Goal: Information Seeking & Learning: Check status

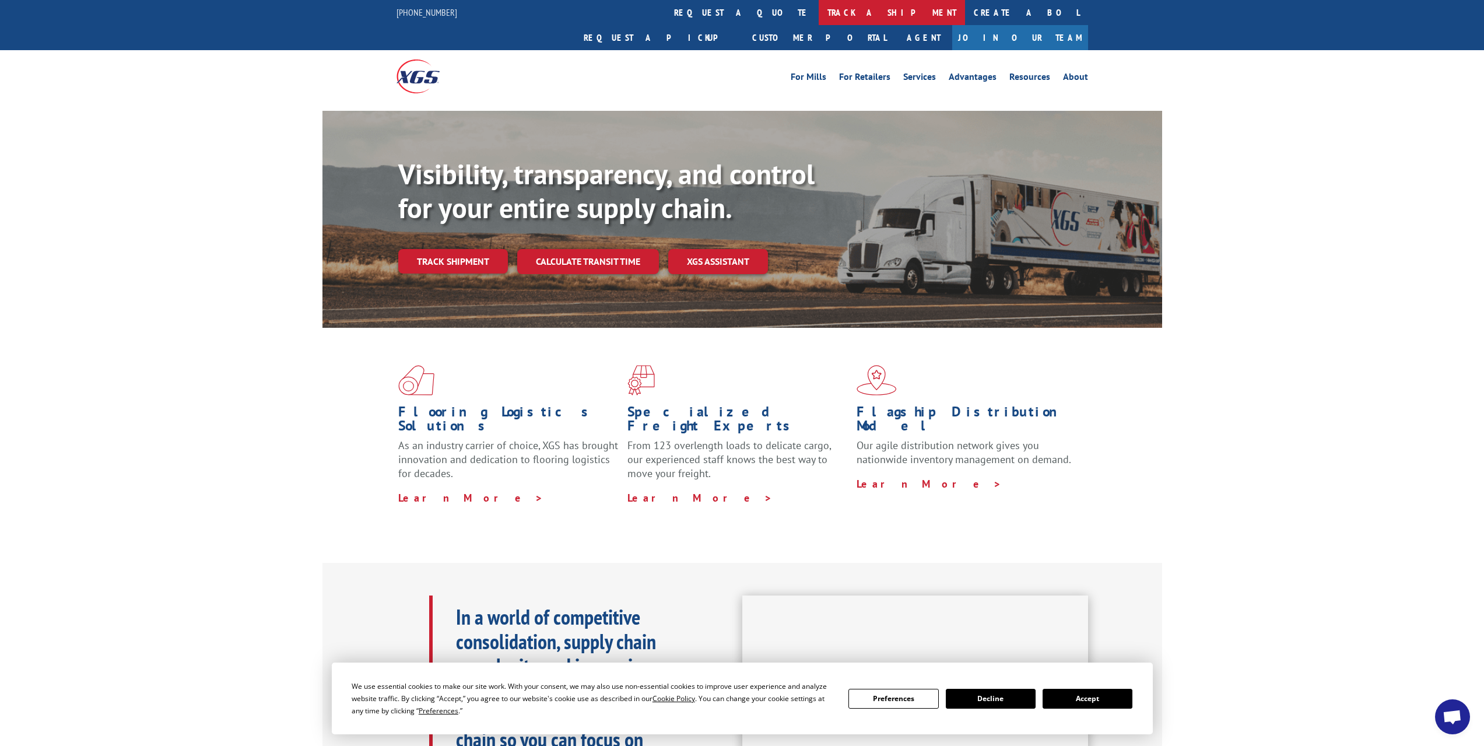
click at [819, 2] on link "track a shipment" at bounding box center [892, 12] width 146 height 25
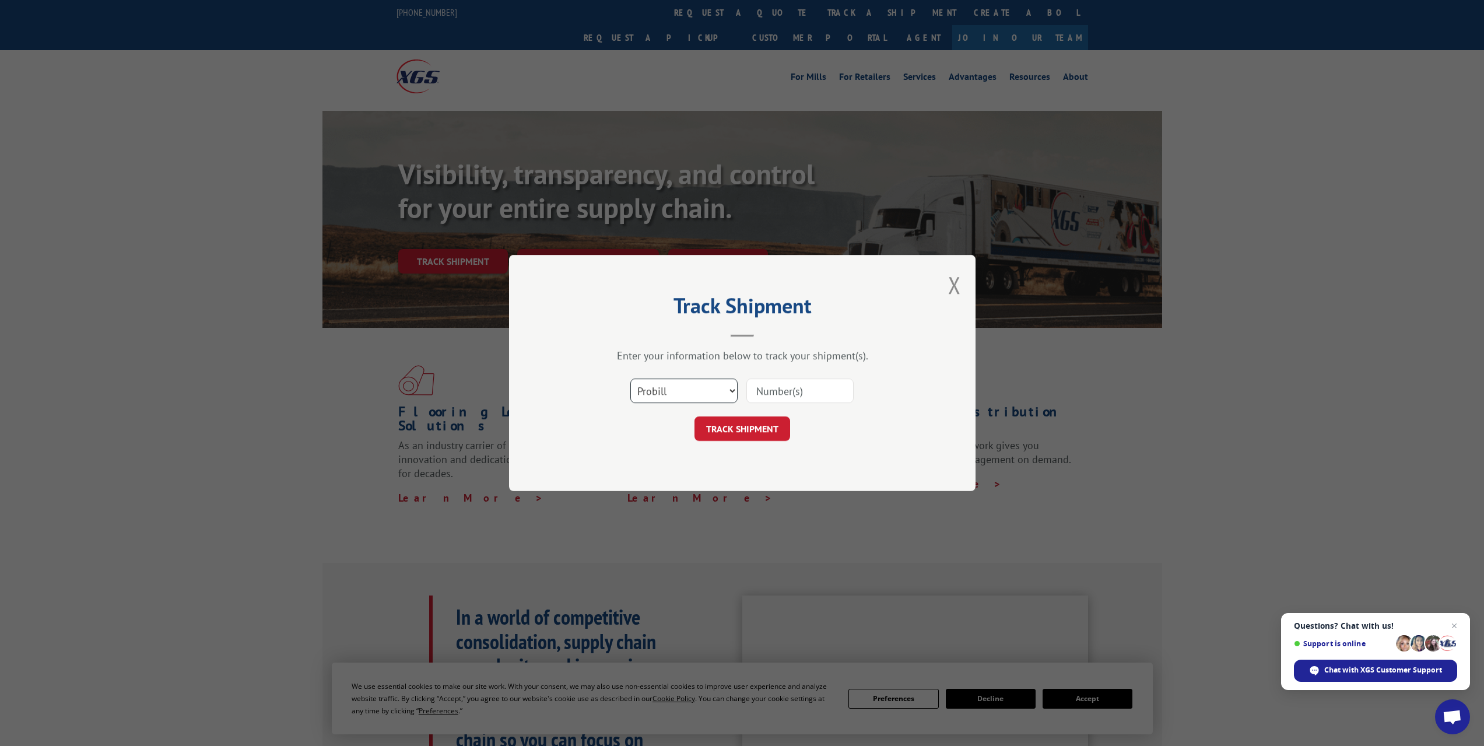
click at [672, 394] on select "Select category... Probill BOL PO" at bounding box center [683, 390] width 107 height 24
click at [678, 388] on select "Select category... Probill BOL PO" at bounding box center [683, 390] width 107 height 24
click at [676, 390] on select "Select category... Probill BOL PO" at bounding box center [683, 390] width 107 height 24
select select "bol"
click at [630, 378] on select "Select category... Probill BOL PO" at bounding box center [683, 390] width 107 height 24
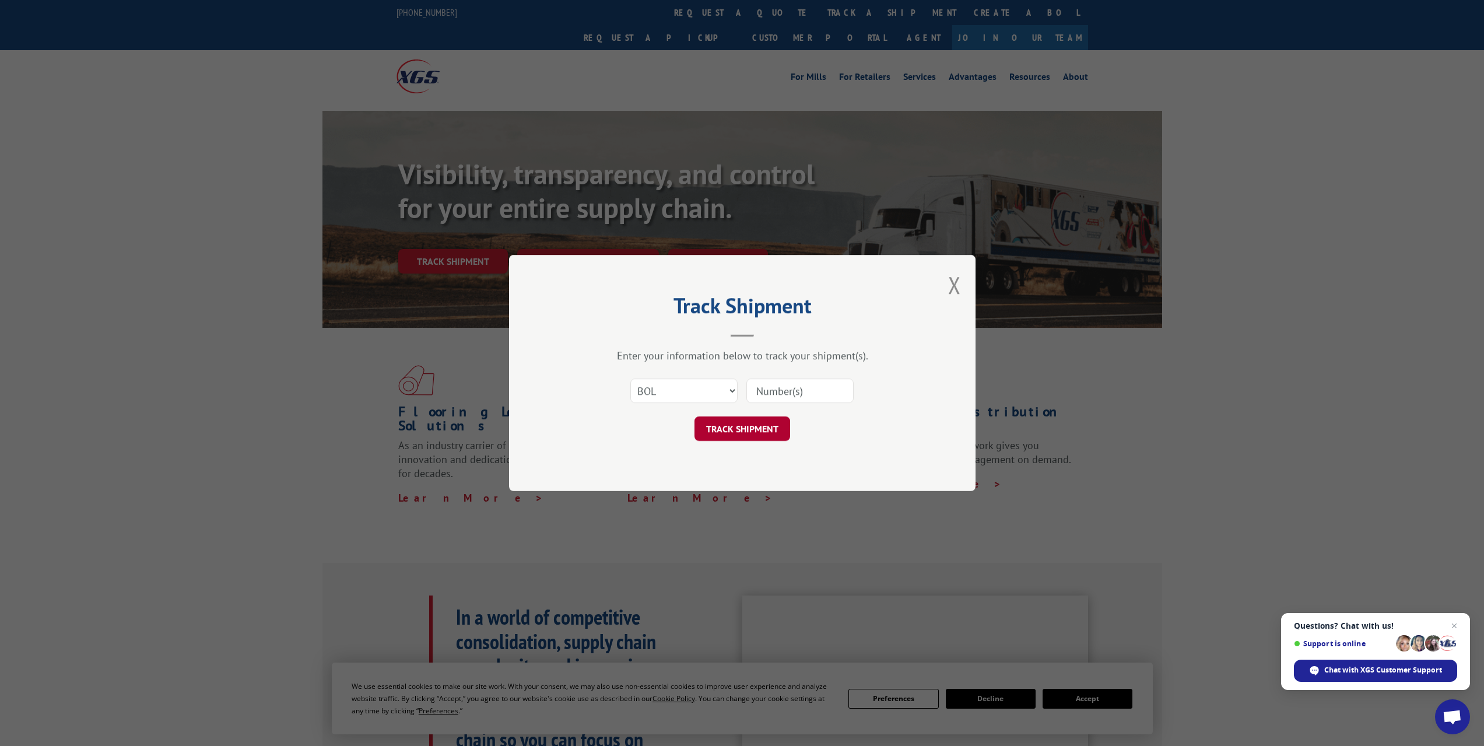
click at [756, 426] on button "TRACK SHIPMENT" at bounding box center [742, 428] width 96 height 24
click at [781, 381] on input at bounding box center [799, 390] width 107 height 24
paste input "526679646"
type input "526679646"
click at [733, 434] on button "TRACK SHIPMENT" at bounding box center [742, 428] width 96 height 24
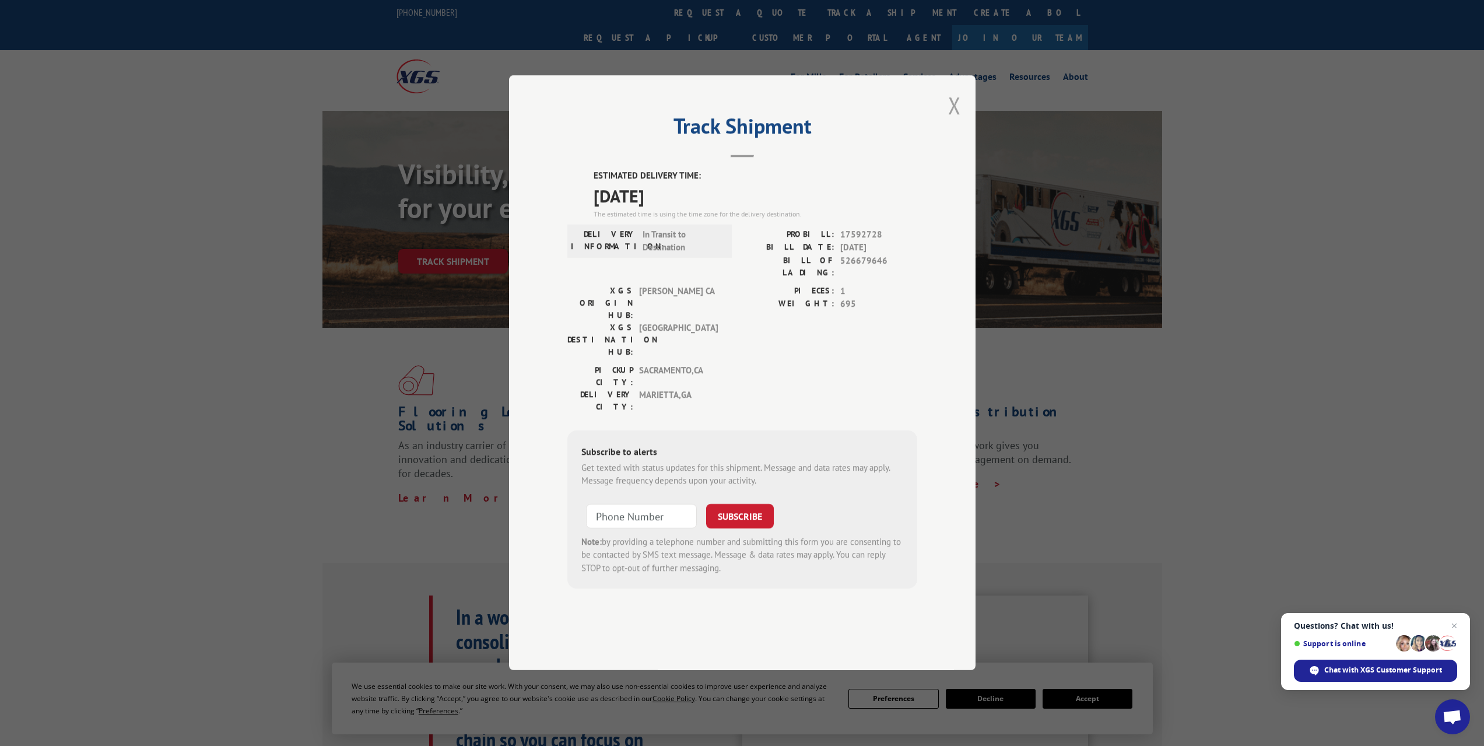
click at [954, 121] on button "Close modal" at bounding box center [954, 105] width 13 height 31
